Goal: Task Accomplishment & Management: Use online tool/utility

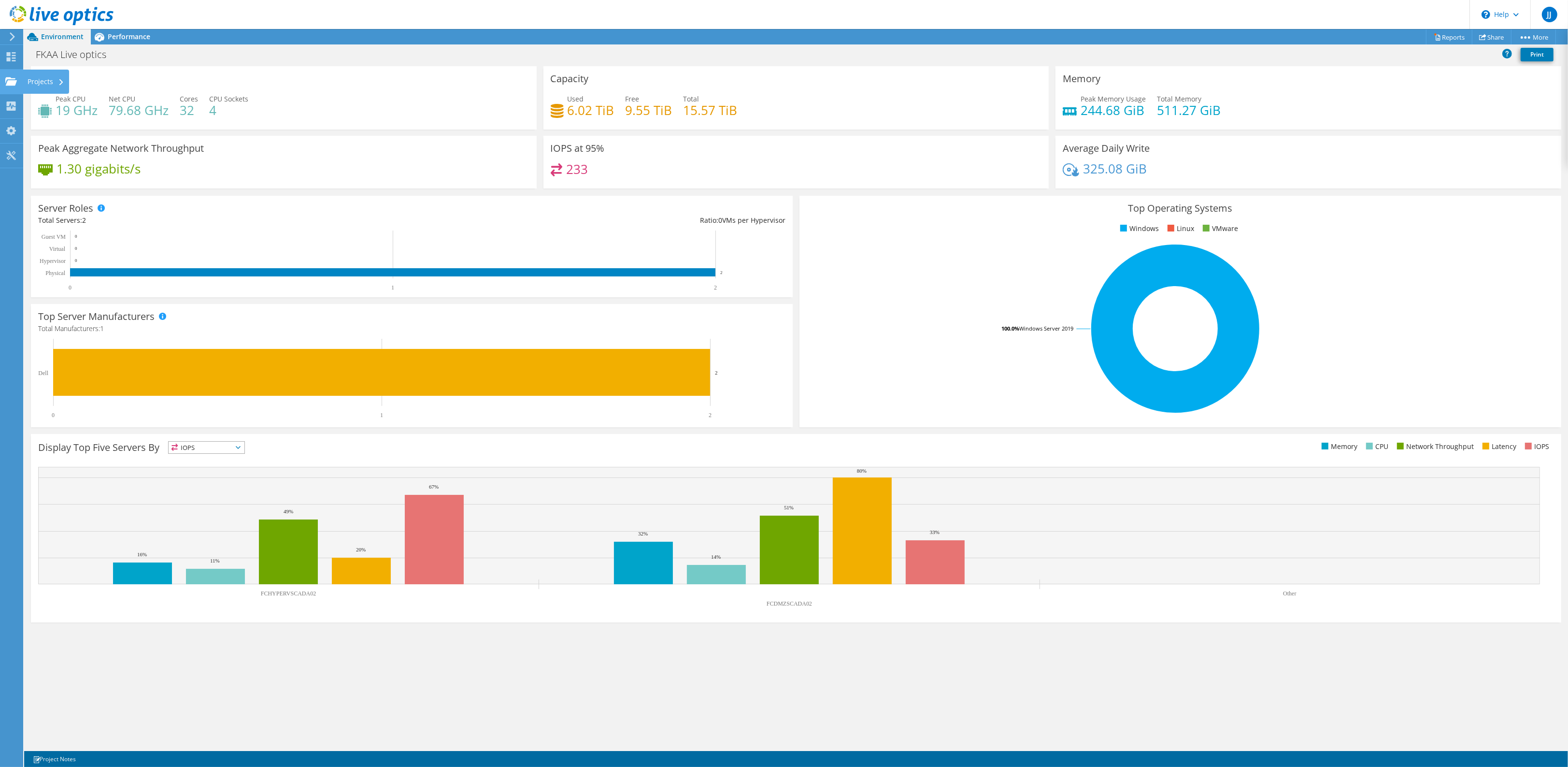
click at [37, 77] on div "Projects" at bounding box center [46, 81] width 47 height 24
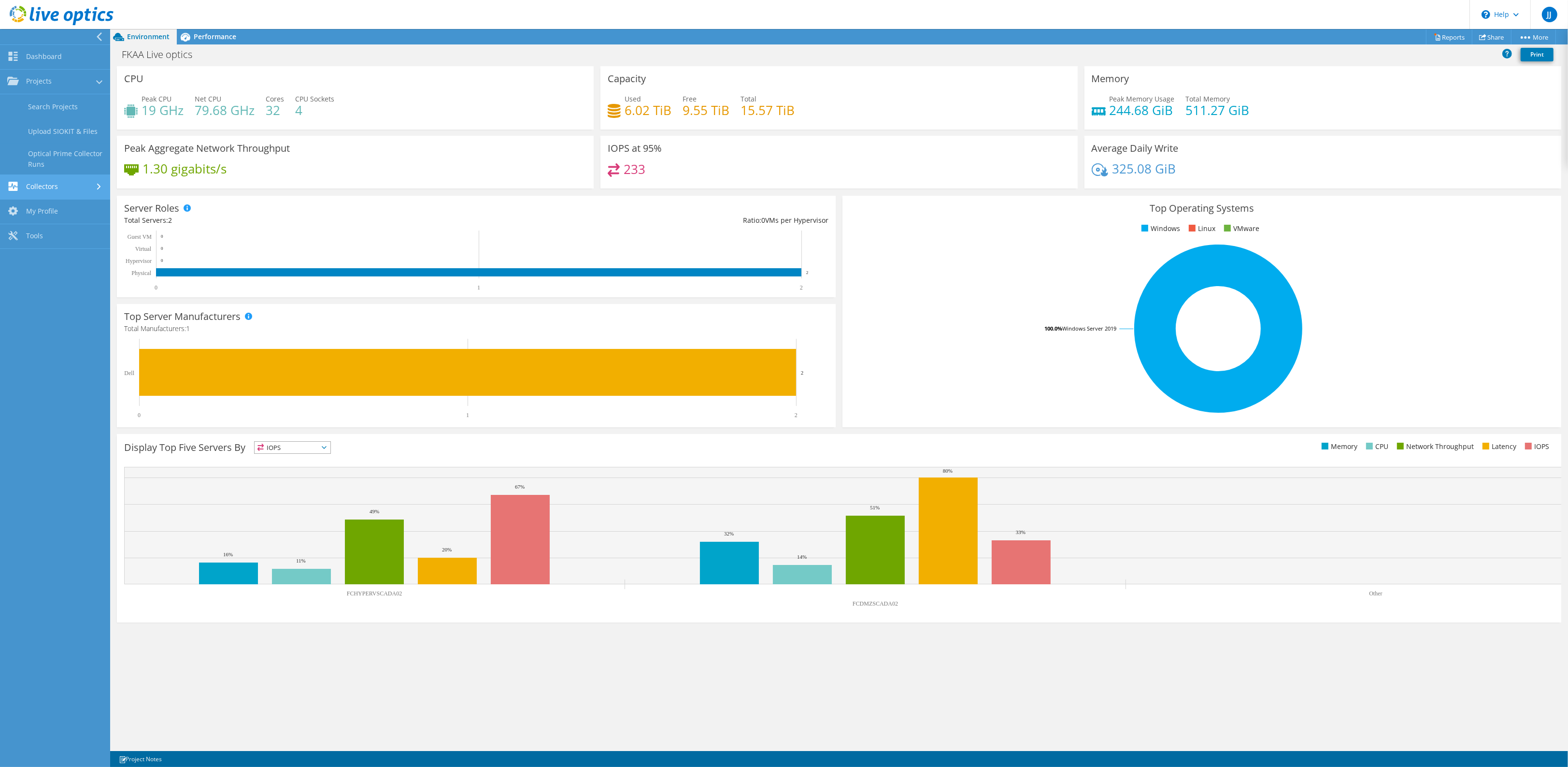
click at [51, 184] on link "Collectors" at bounding box center [55, 188] width 110 height 25
click at [44, 183] on link "My Profile" at bounding box center [55, 181] width 110 height 25
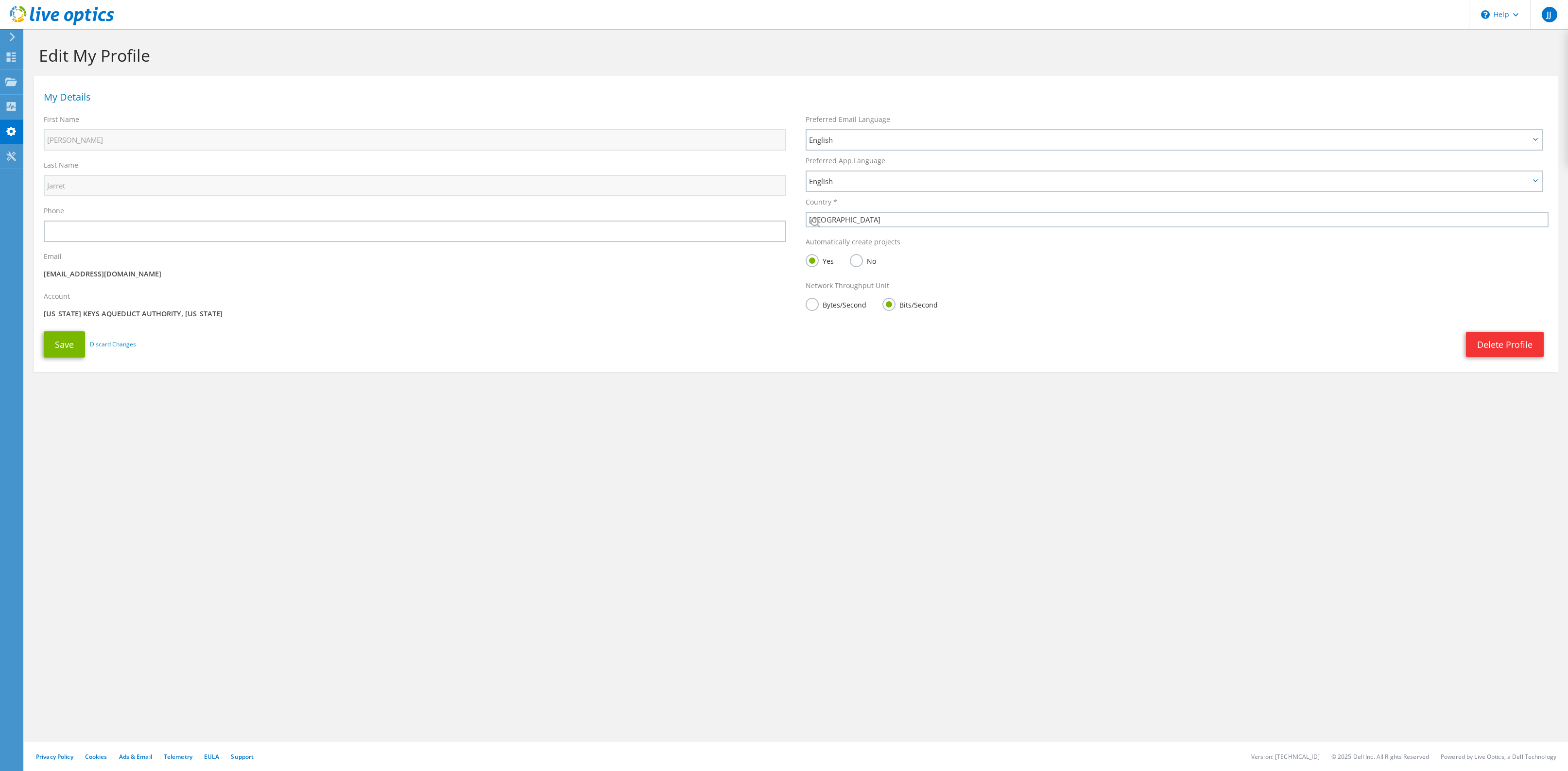
select select "224"
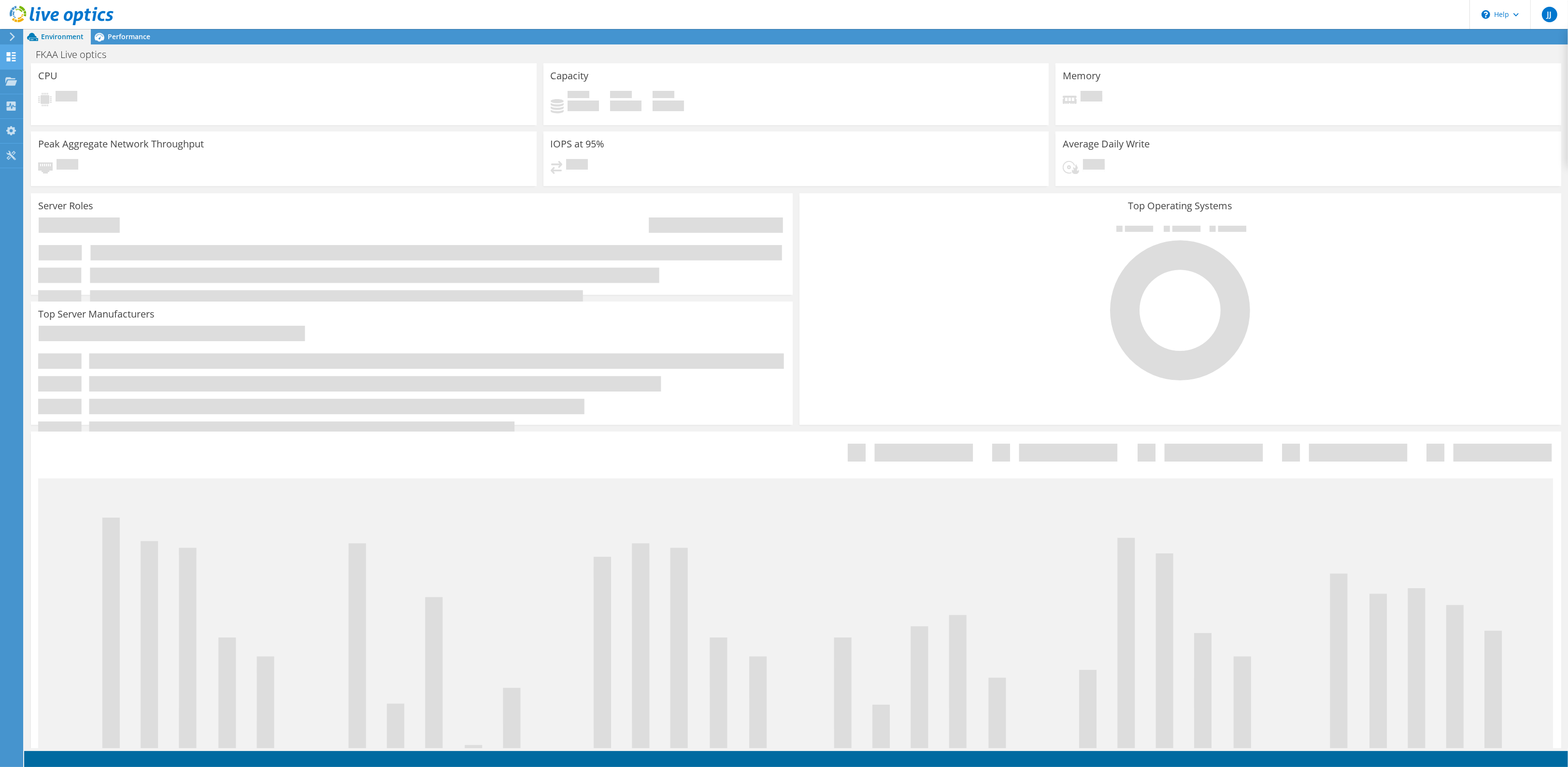
click at [8, 53] on use at bounding box center [11, 57] width 9 height 9
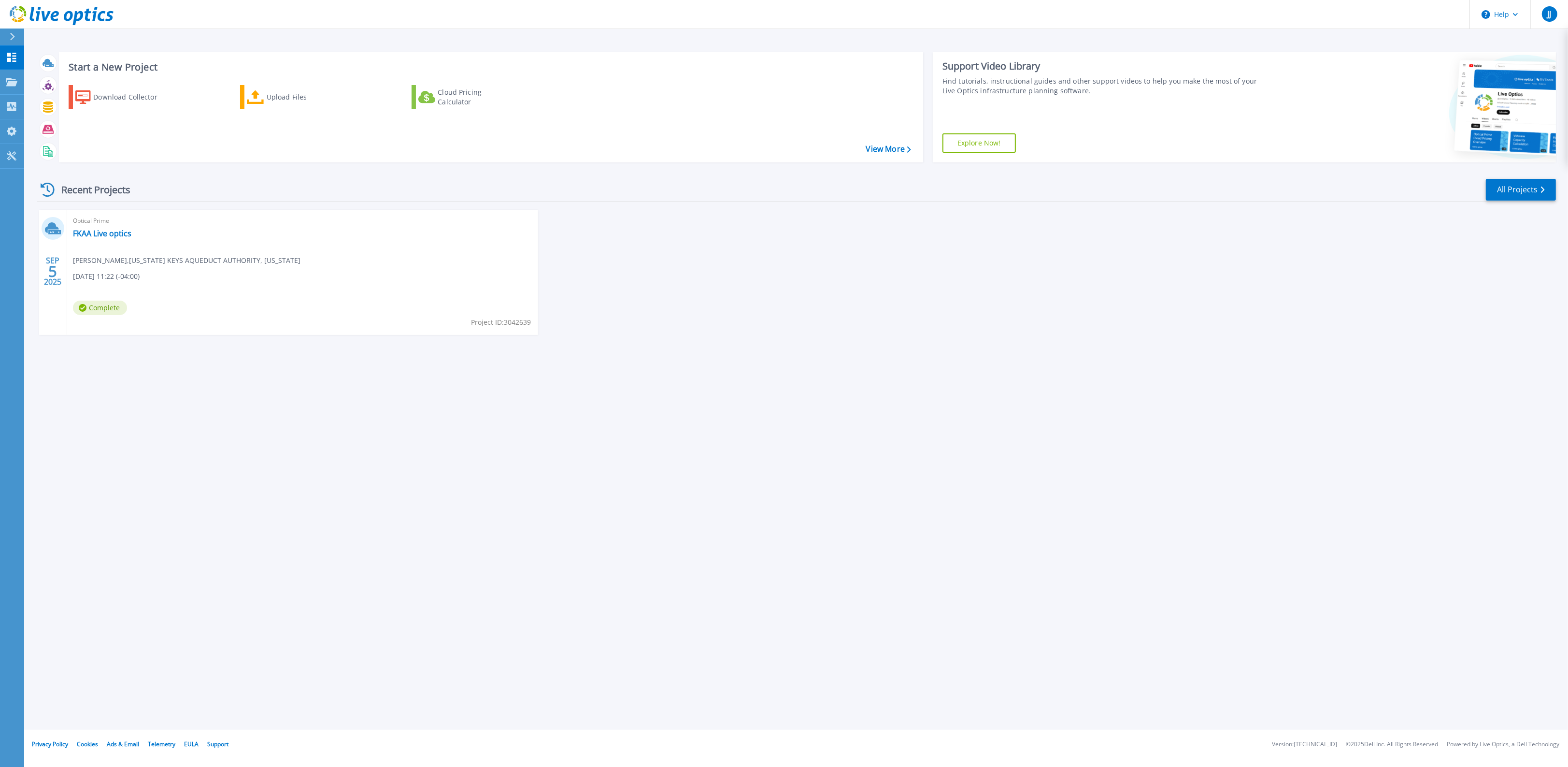
click at [102, 253] on div "Optical Prime FKAA Live optics Jerry Jarret , FLORIDA KEYS AQUEDUCT AUTHORITY, …" at bounding box center [302, 273] width 471 height 125
click at [98, 233] on link "FKAA Live optics" at bounding box center [102, 233] width 58 height 10
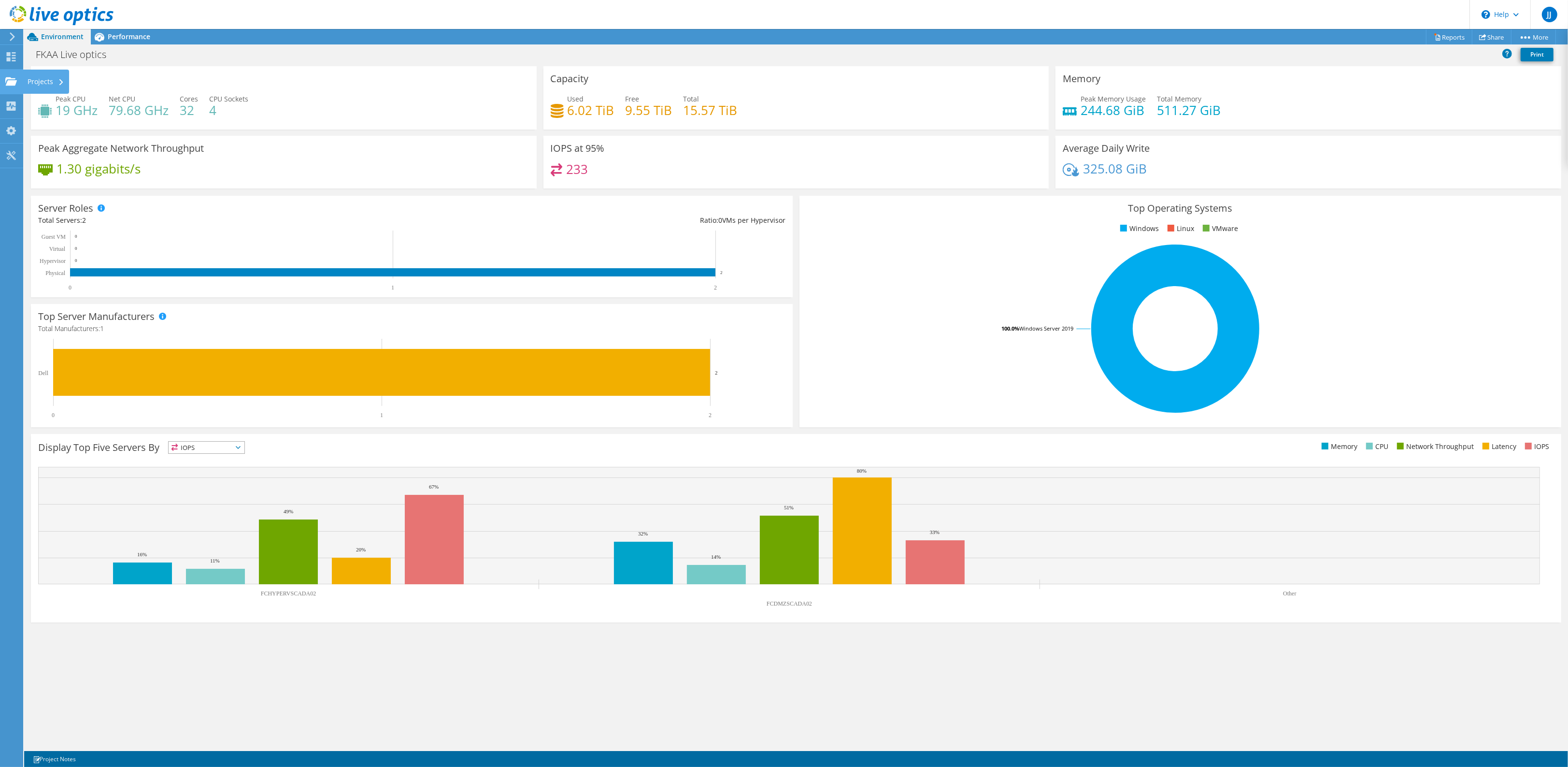
click at [42, 79] on div "Projects" at bounding box center [46, 81] width 47 height 24
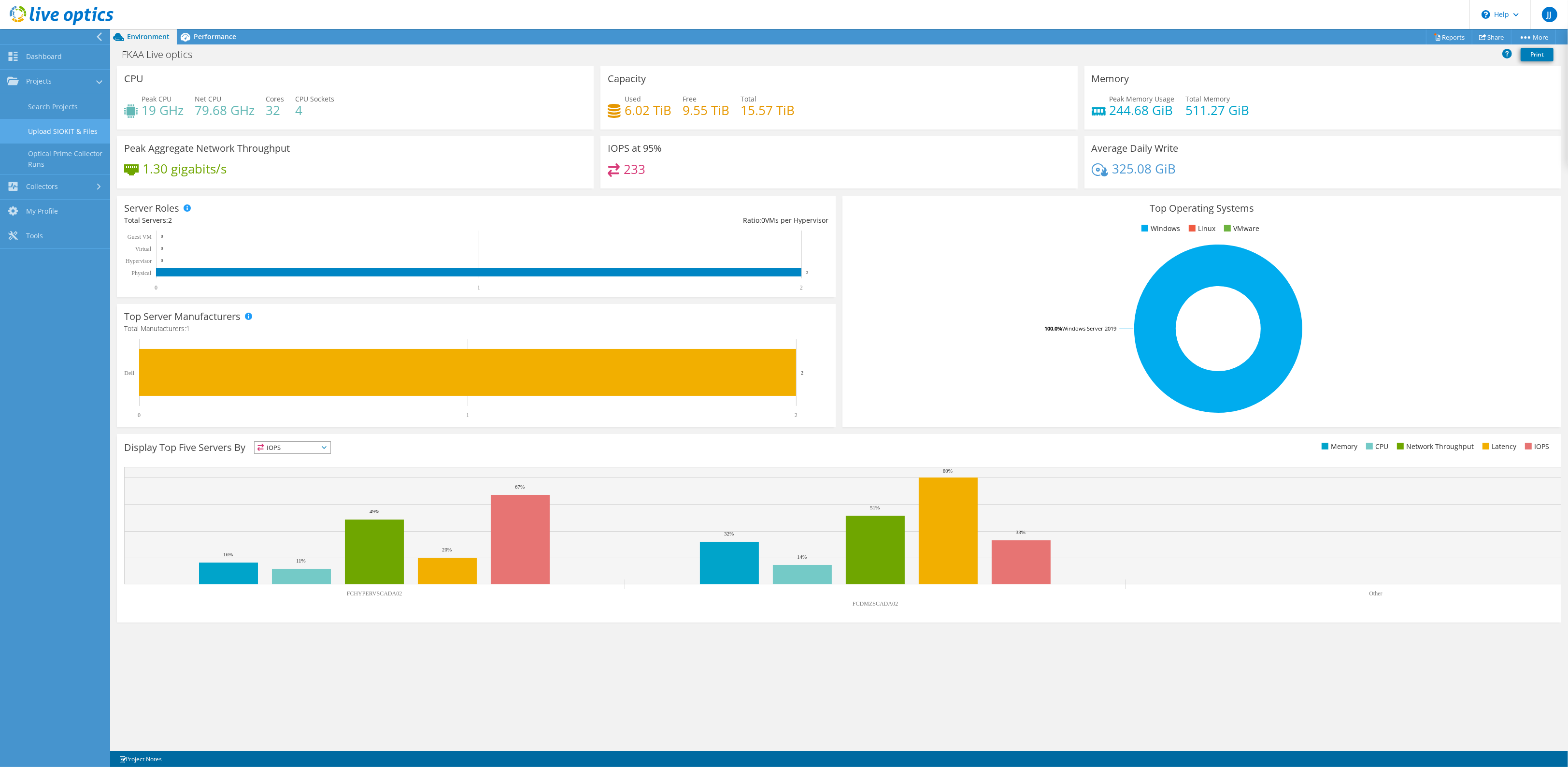
click at [49, 134] on link "Upload SIOKIT & Files" at bounding box center [55, 132] width 110 height 25
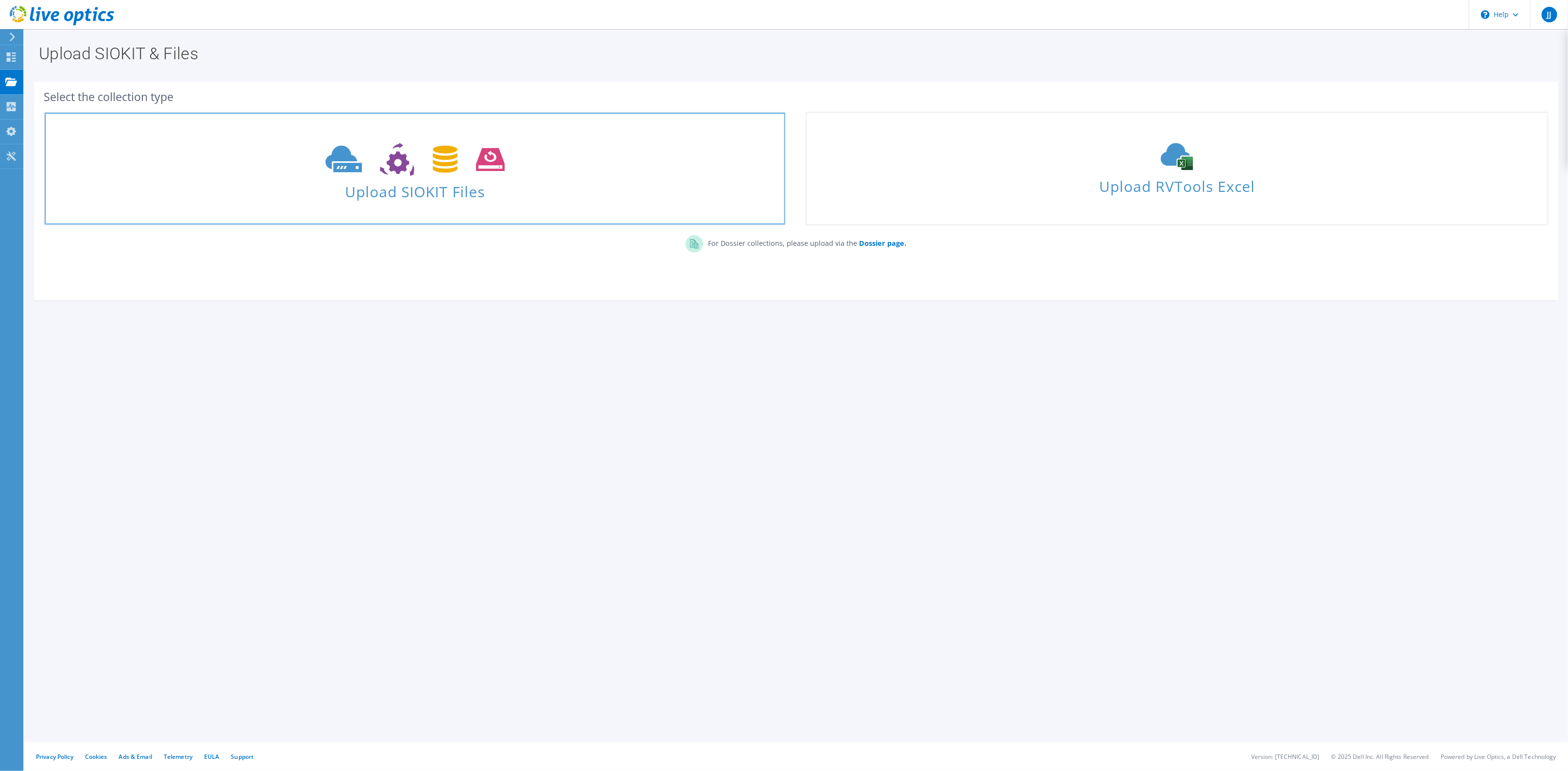
click at [363, 162] on icon at bounding box center [415, 159] width 179 height 34
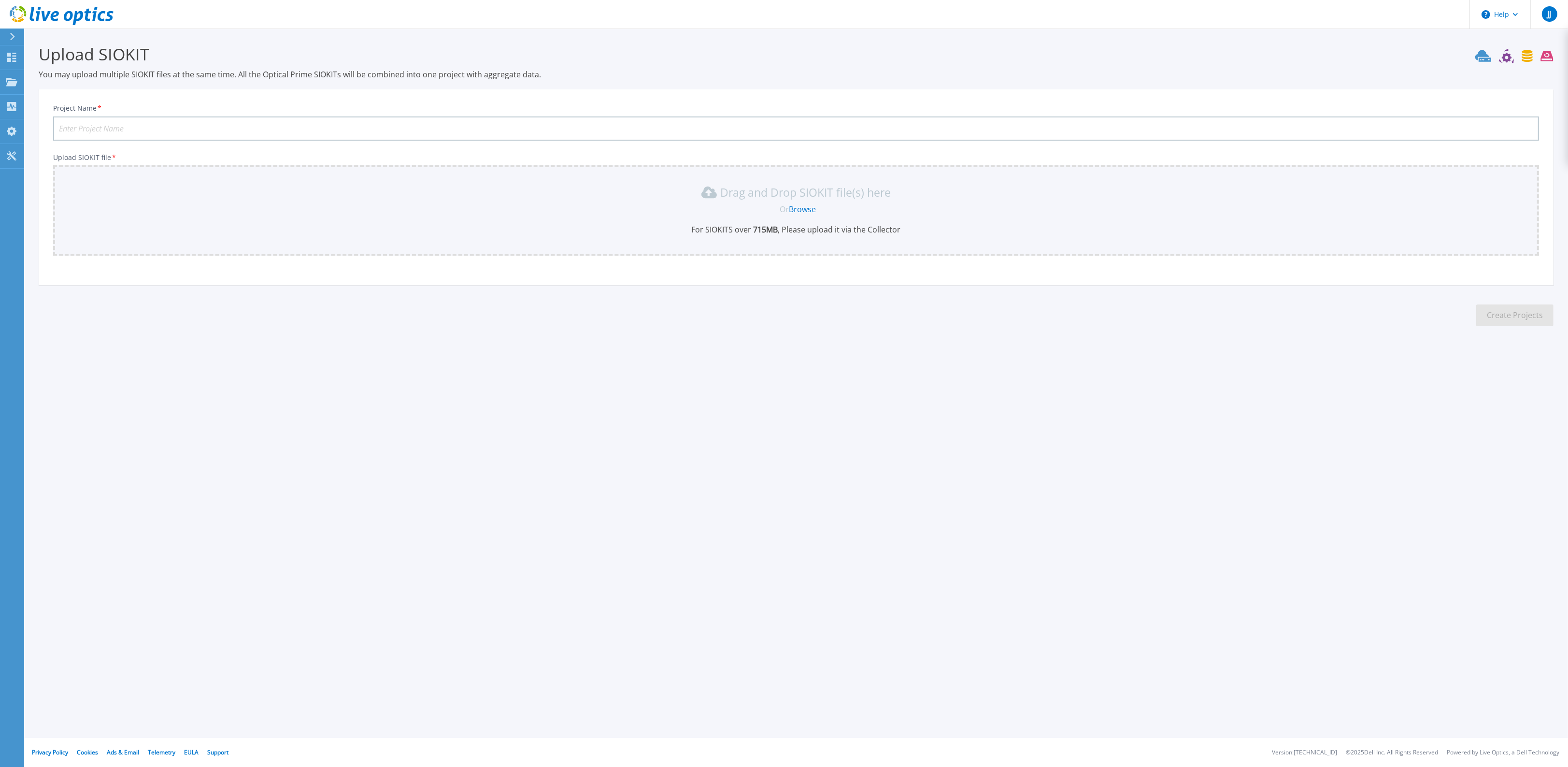
click at [118, 128] on input "Project Name *" at bounding box center [796, 128] width 1486 height 24
type input "FKAA Live optics"
click at [247, 197] on div "Drag and Drop SIOKIT file(s) here" at bounding box center [796, 192] width 1475 height 16
click at [806, 208] on link "Browse" at bounding box center [802, 209] width 27 height 11
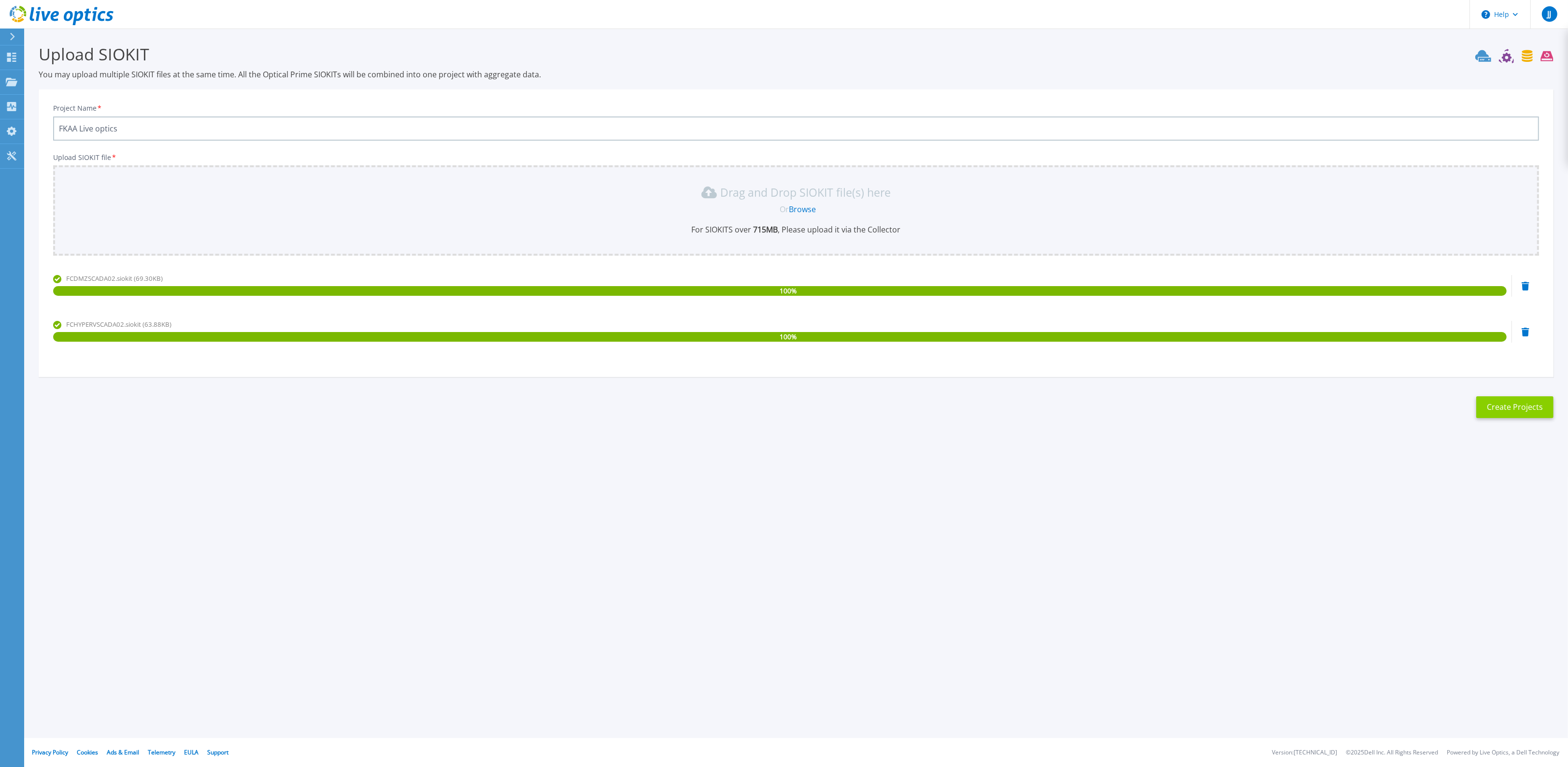
click at [1515, 402] on button "Create Projects" at bounding box center [1515, 407] width 77 height 22
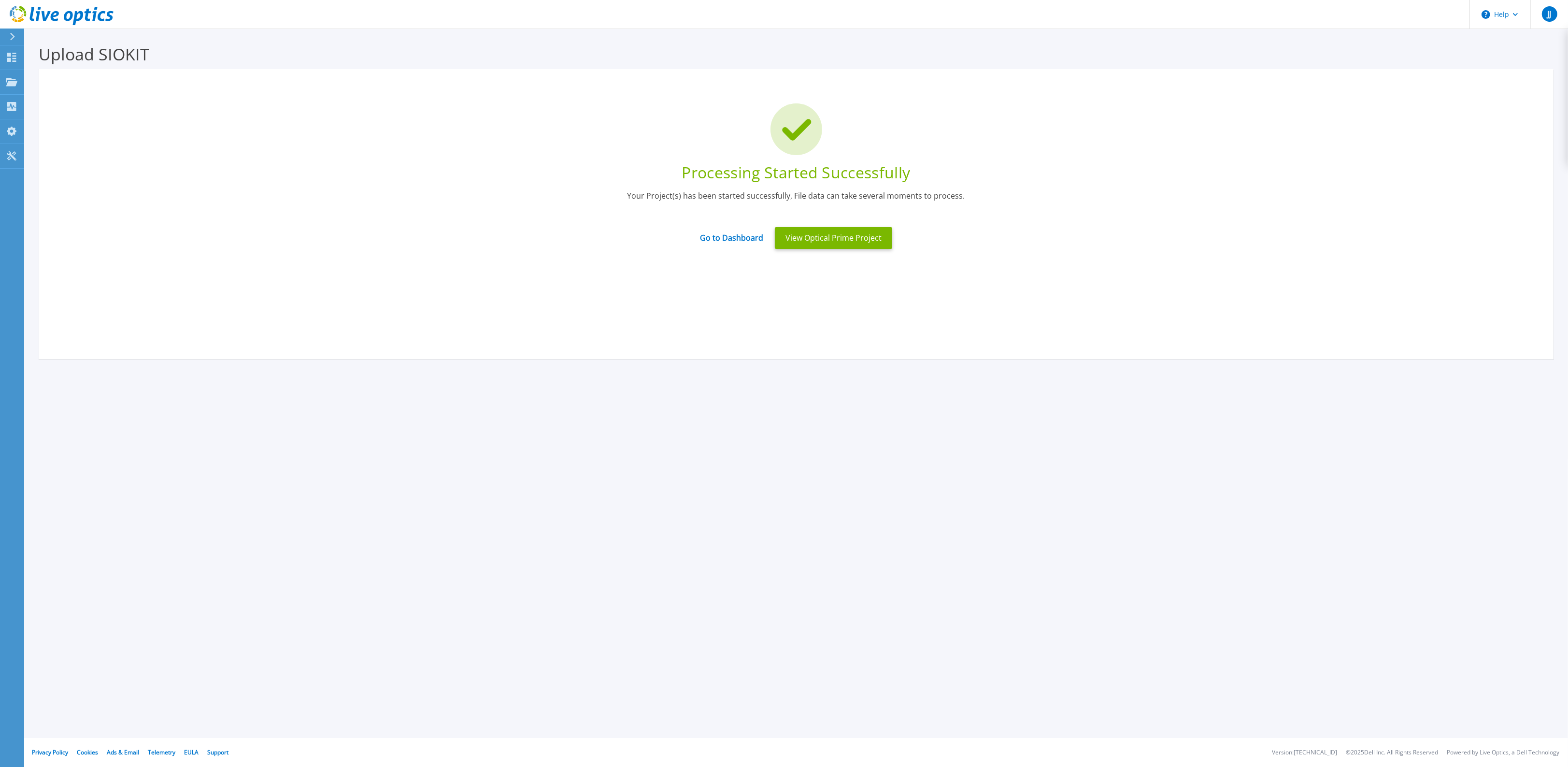
click at [77, 204] on div "Your Project(s) has been started successfully, File data can take several momen…" at bounding box center [796, 202] width 1486 height 23
click at [737, 242] on link "Go to Dashboard" at bounding box center [732, 234] width 63 height 19
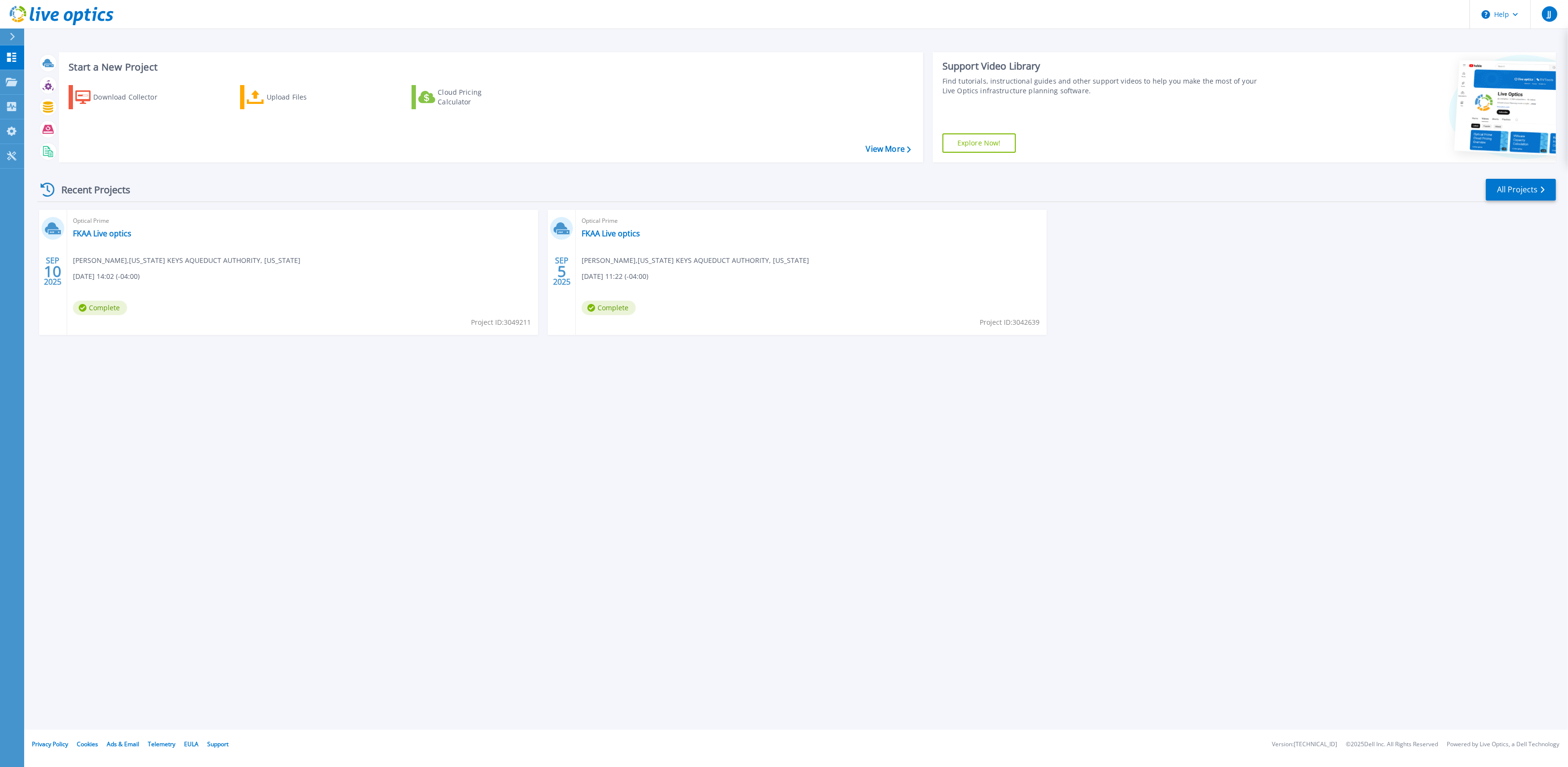
click at [131, 36] on div "Start a New Project Download Collector Upload Files Cloud Pricing Calculator Vi…" at bounding box center [796, 365] width 1544 height 730
click at [617, 561] on div "Start a New Project Download Collector Upload Files Cloud Pricing Calculator Vi…" at bounding box center [796, 365] width 1544 height 730
click at [96, 235] on link "FKAA Live optics" at bounding box center [102, 233] width 58 height 10
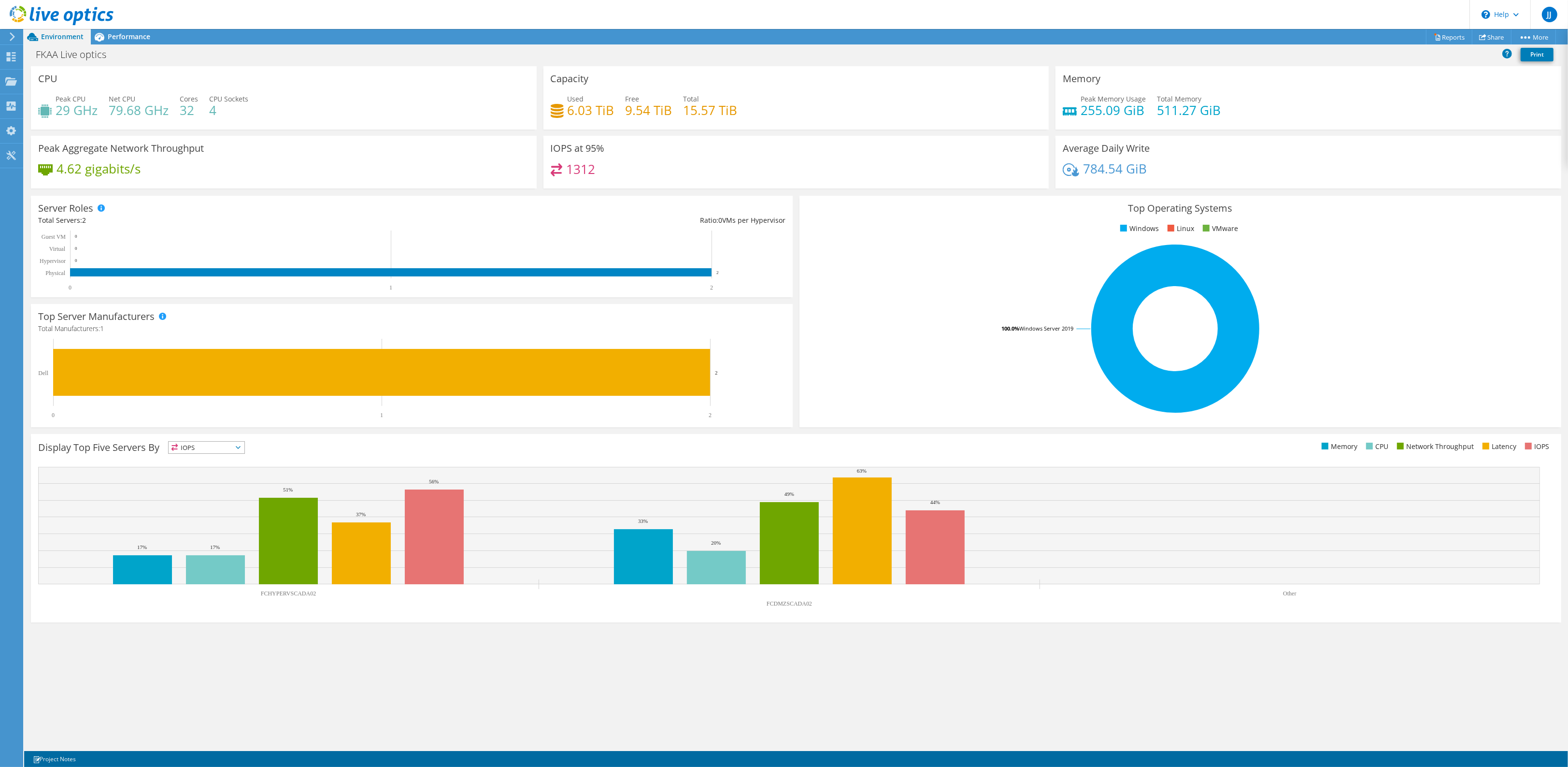
click at [212, 446] on span "IOPS" at bounding box center [206, 448] width 76 height 12
click at [207, 497] on li "Network Throughput" at bounding box center [206, 501] width 76 height 13
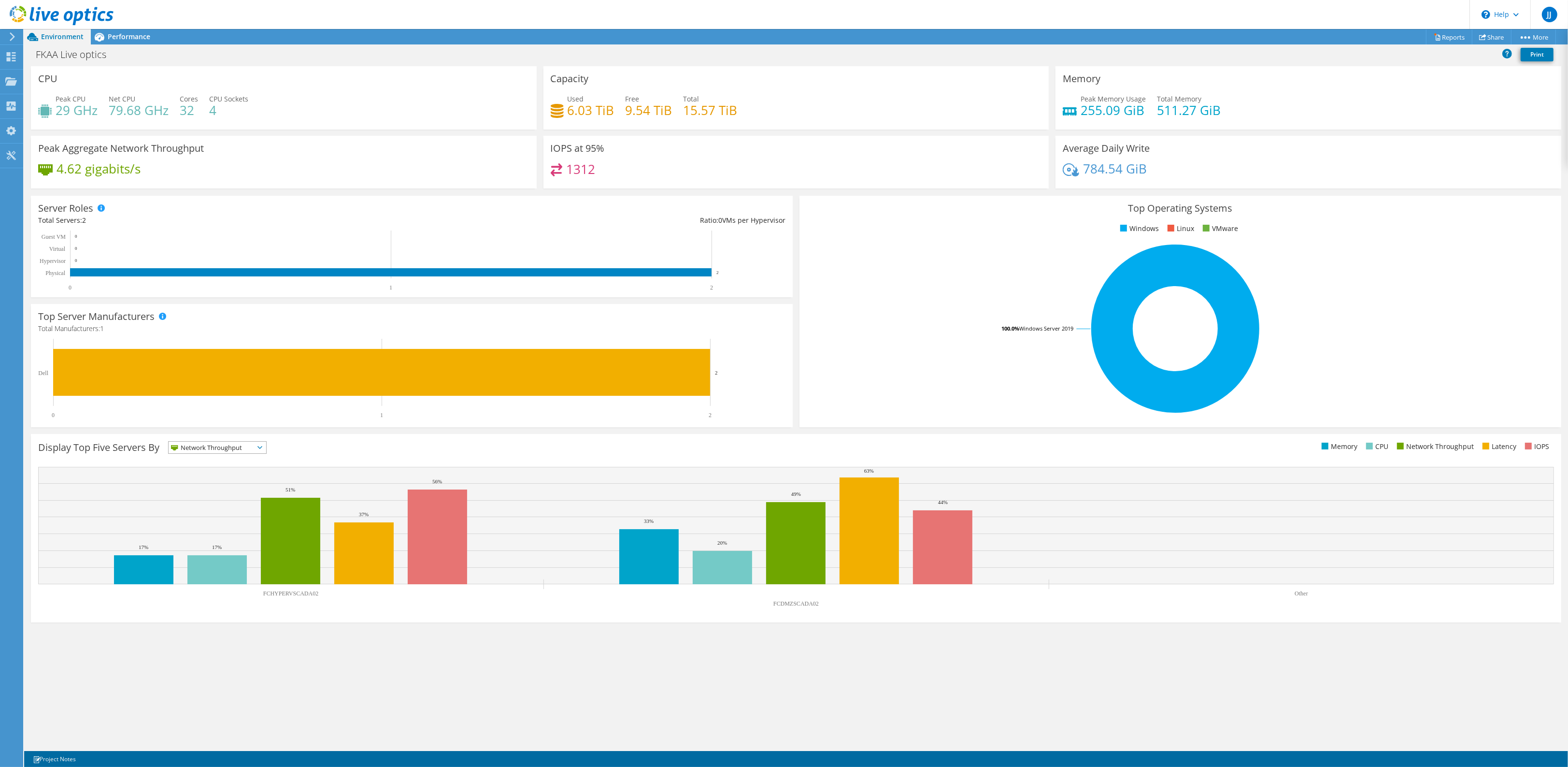
click at [353, 669] on div "CPU Peak CPU 29 GHz Net CPU 79.68 GHz Cores 32 CPU Sockets 4 Capacity Used 6.03…" at bounding box center [796, 409] width 1544 height 685
